Goal: Transaction & Acquisition: Obtain resource

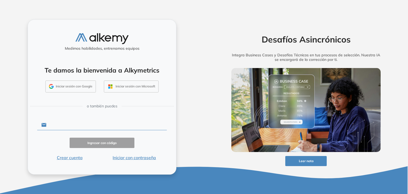
click at [118, 126] on input "text" at bounding box center [106, 125] width 120 height 10
type input "**********"
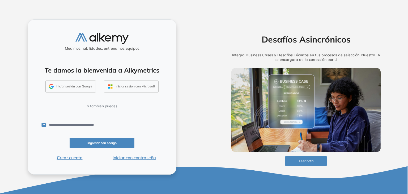
drag, startPoint x: 117, startPoint y: 124, endPoint x: 0, endPoint y: 121, distance: 116.6
click at [0, 121] on div "**********" at bounding box center [102, 97] width 204 height 194
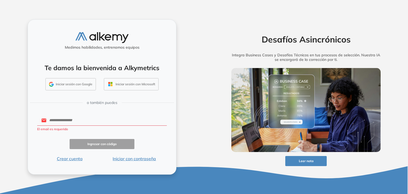
drag, startPoint x: 2, startPoint y: 126, endPoint x: 32, endPoint y: 125, distance: 29.2
click at [3, 126] on div "Medimos habilidades, entrenamos equipos Te damos la bienvenida a Alkymetrics In…" at bounding box center [102, 97] width 204 height 194
click at [83, 121] on input "text" at bounding box center [106, 120] width 120 height 10
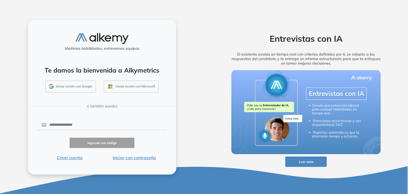
click at [142, 158] on button "Iniciar con contraseña" at bounding box center [134, 157] width 65 height 6
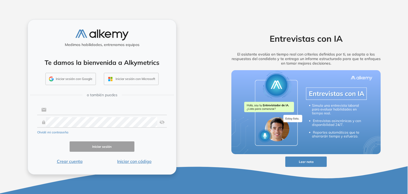
type input "**********"
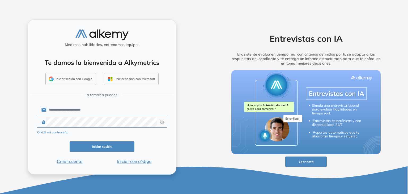
click at [78, 107] on input "**********" at bounding box center [106, 110] width 120 height 10
drag, startPoint x: 197, startPoint y: 104, endPoint x: 192, endPoint y: 109, distance: 7.1
click at [197, 104] on div "**********" at bounding box center [102, 97] width 204 height 194
click at [109, 146] on button "Iniciar sesión" at bounding box center [102, 146] width 65 height 10
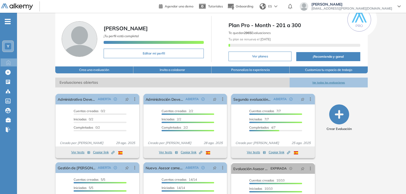
scroll to position [27, 0]
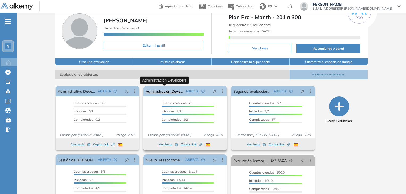
click at [172, 94] on link "Administración Developers" at bounding box center [165, 91] width 38 height 11
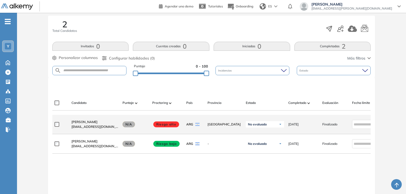
scroll to position [111, 0]
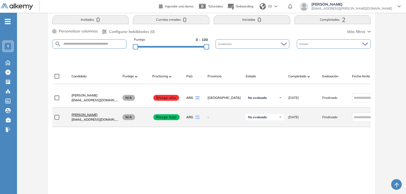
click at [78, 117] on span "Nicolas Ayala" at bounding box center [84, 115] width 26 height 4
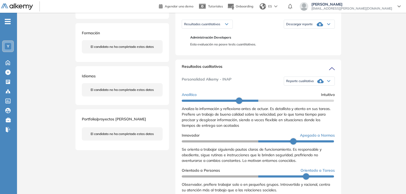
scroll to position [80, 0]
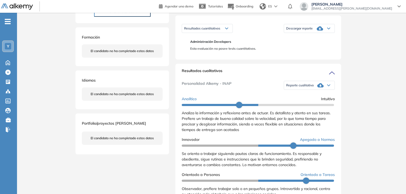
click at [304, 87] on span "Reporte cualitativo" at bounding box center [300, 85] width 28 height 4
click at [268, 74] on div "Resultados cualitativos" at bounding box center [258, 72] width 153 height 9
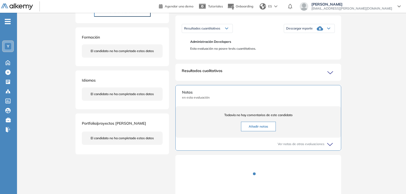
click at [338, 77] on div "Resultados cualitativos Personalidad Alkemy - INAP Reporte cualitativo Reporte …" at bounding box center [258, 72] width 166 height 17
click at [329, 77] on icon at bounding box center [330, 72] width 7 height 7
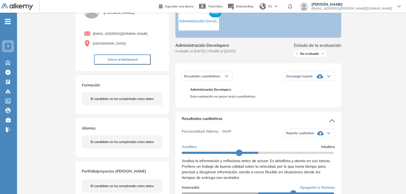
scroll to position [27, 0]
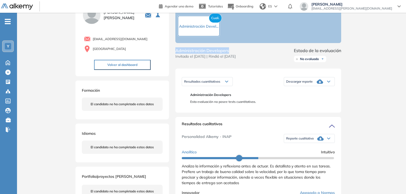
drag, startPoint x: 177, startPoint y: 56, endPoint x: 241, endPoint y: 57, distance: 64.3
click at [236, 54] on span "Administración Developers" at bounding box center [205, 50] width 60 height 6
click at [317, 141] on icon at bounding box center [320, 138] width 6 height 6
click at [313, 150] on li "Reporte con Afinidad AI" at bounding box center [302, 147] width 32 height 5
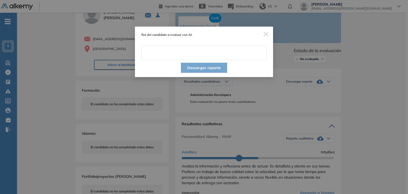
click at [182, 52] on input "text" at bounding box center [203, 52] width 125 height 15
type input "**********"
click at [211, 67] on button "Descargar reporte" at bounding box center [204, 68] width 46 height 10
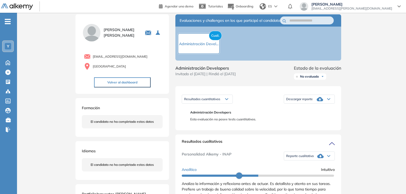
scroll to position [0, 0]
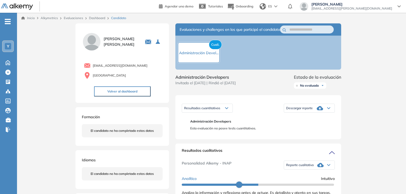
click at [314, 113] on div "Descargar reporte" at bounding box center [309, 108] width 50 height 11
click at [317, 129] on li "Descargar informe resumido" at bounding box center [306, 126] width 40 height 5
click at [317, 88] on span "No evaluado" at bounding box center [309, 85] width 19 height 4
click at [311, 108] on li "Evaluado" at bounding box center [306, 105] width 12 height 5
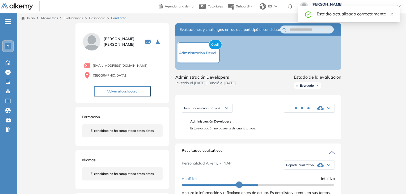
click at [263, 91] on div "Administración Developers Invitado el 29/08/2025 | Rindió el 29/08/2025 Estado …" at bounding box center [258, 82] width 166 height 17
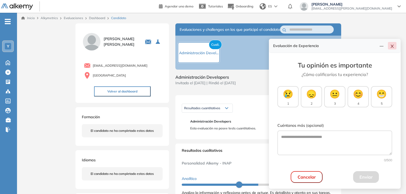
click at [391, 47] on icon "close" at bounding box center [392, 46] width 4 height 4
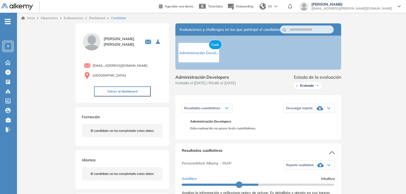
click at [94, 18] on link "Dashboard" at bounding box center [97, 18] width 16 height 4
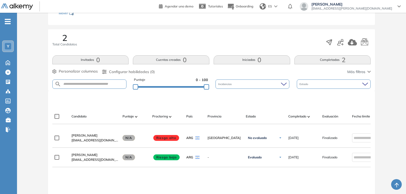
scroll to position [80, 0]
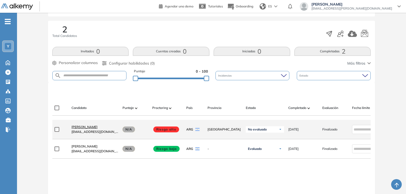
click at [84, 129] on span "Iliana Triana" at bounding box center [84, 127] width 26 height 4
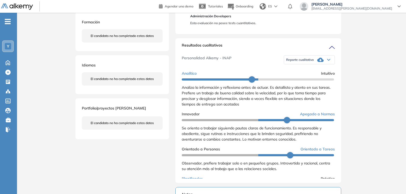
scroll to position [80, 0]
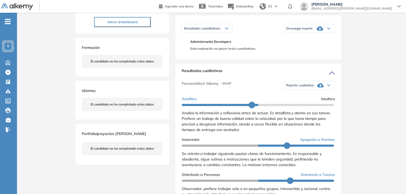
click at [307, 87] on span "Reporte cualitativo" at bounding box center [300, 85] width 28 height 4
click at [306, 97] on li "Reporte con Afinidad AI" at bounding box center [302, 93] width 32 height 5
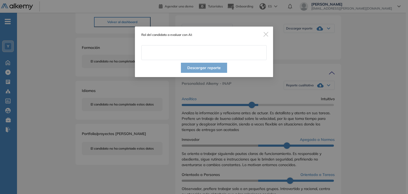
click at [182, 54] on input "text" at bounding box center [203, 52] width 125 height 15
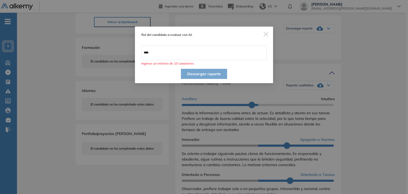
type input "**********"
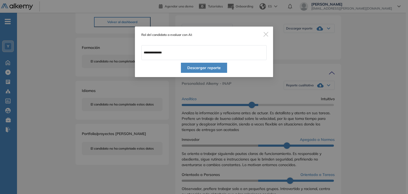
click at [213, 68] on button "Descargar reporte" at bounding box center [204, 68] width 46 height 10
